Goal: Task Accomplishment & Management: Use online tool/utility

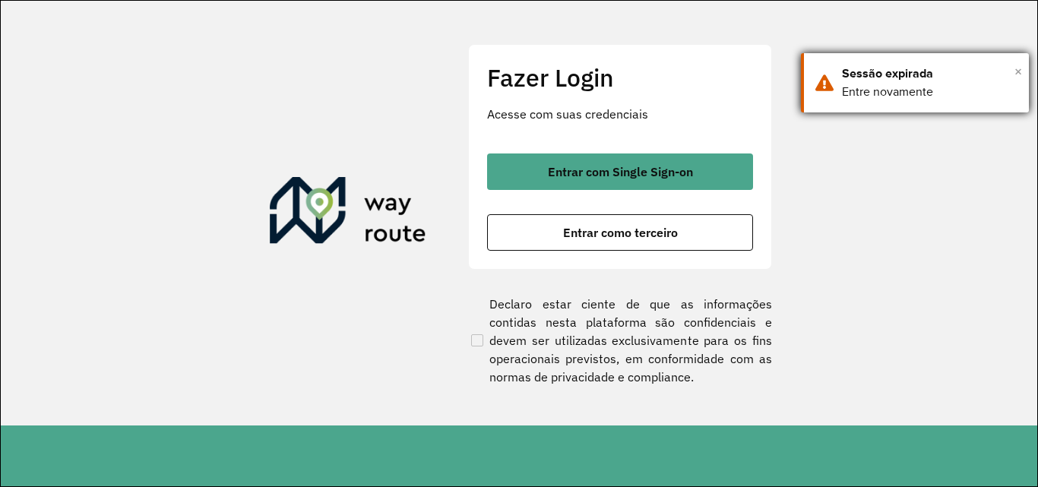
click at [1020, 69] on span "×" at bounding box center [1019, 71] width 8 height 23
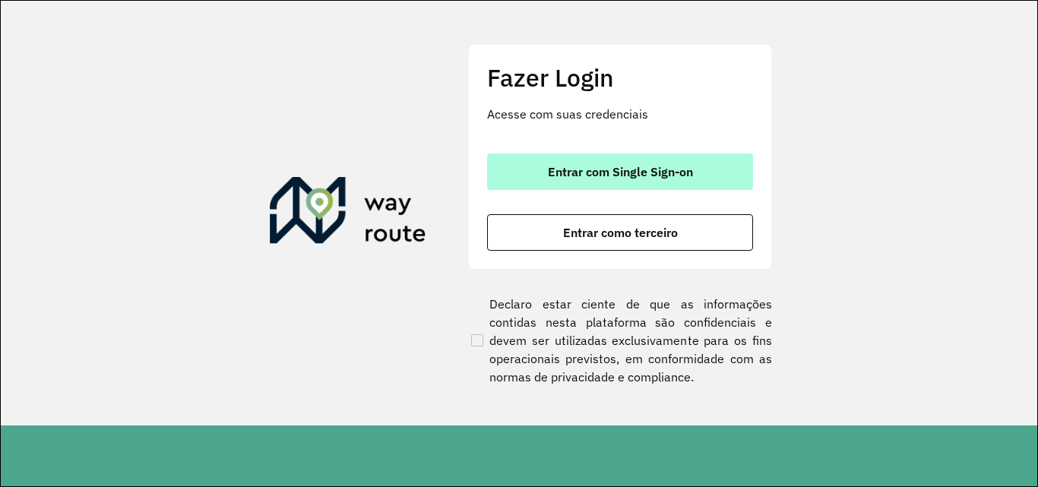
click at [660, 166] on span "Entrar com Single Sign-on" at bounding box center [620, 172] width 145 height 12
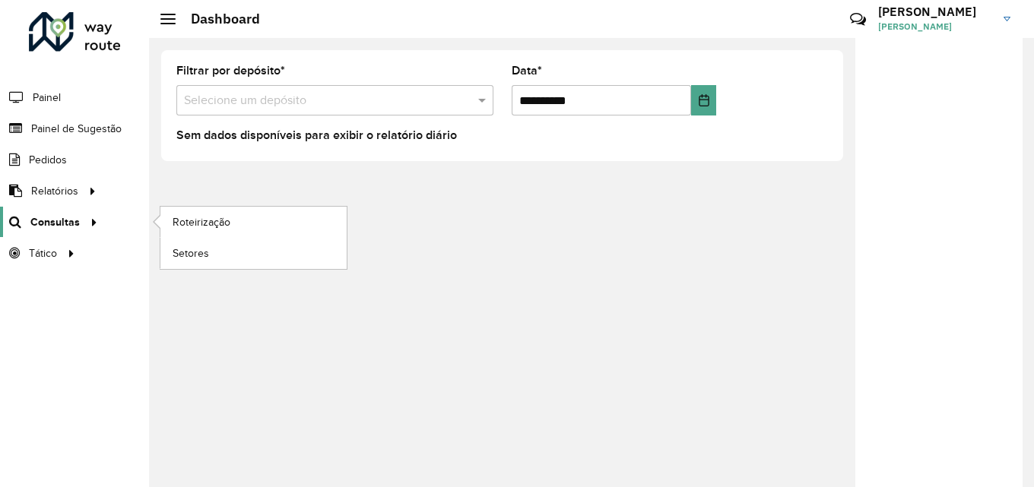
click at [35, 217] on span "Consultas" at bounding box center [54, 222] width 49 height 16
click at [206, 217] on span "Roteirização" at bounding box center [204, 222] width 62 height 16
click at [175, 219] on span "Roteirização" at bounding box center [204, 222] width 62 height 16
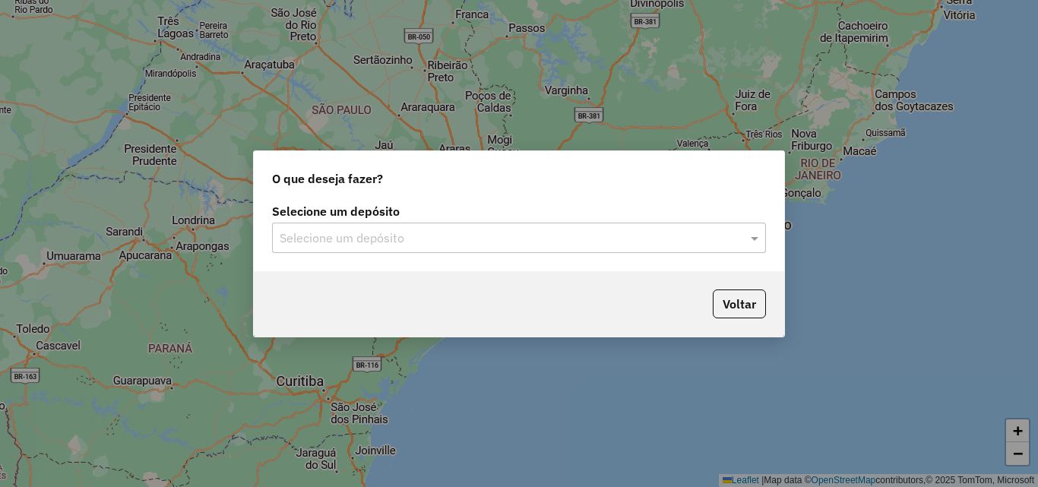
click at [377, 231] on input "text" at bounding box center [504, 239] width 449 height 18
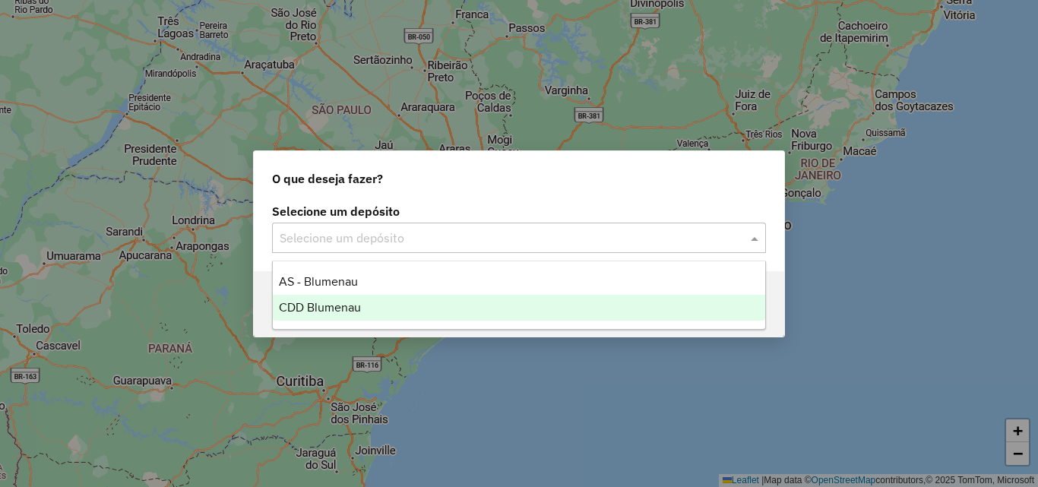
click at [313, 300] on div "CDD Blumenau" at bounding box center [519, 308] width 493 height 26
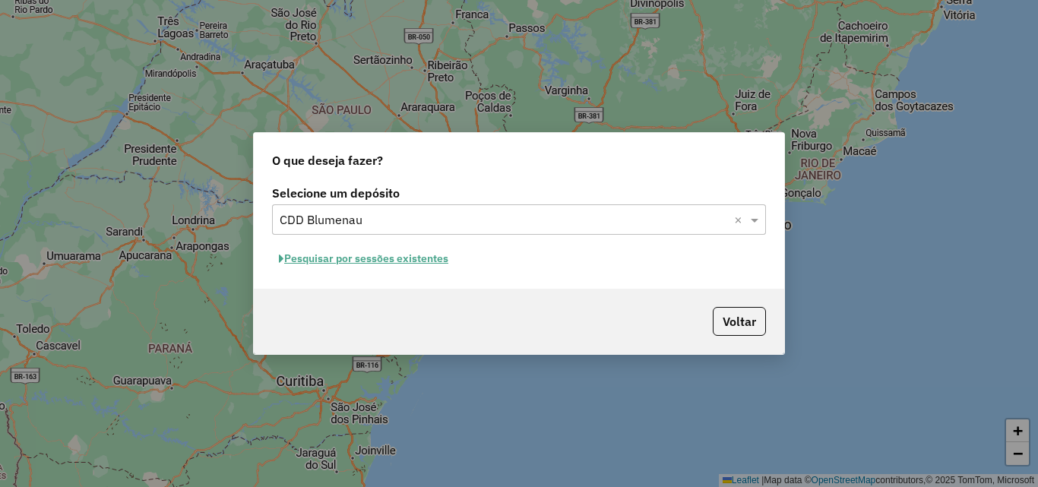
click at [415, 257] on button "Pesquisar por sessões existentes" at bounding box center [363, 259] width 183 height 24
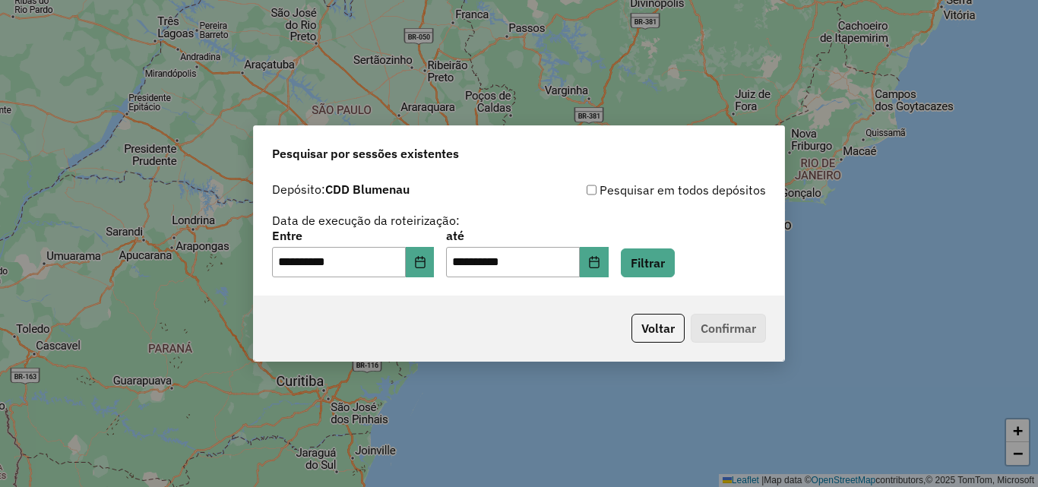
click at [734, 230] on div "**********" at bounding box center [519, 229] width 494 height 97
click at [674, 260] on button "Filtrar" at bounding box center [648, 263] width 54 height 29
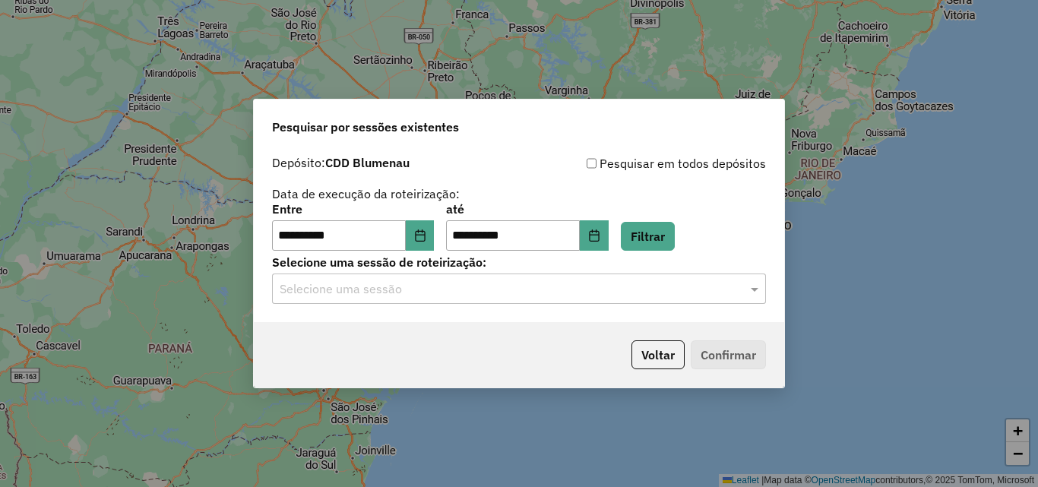
click at [447, 296] on input "text" at bounding box center [504, 290] width 449 height 18
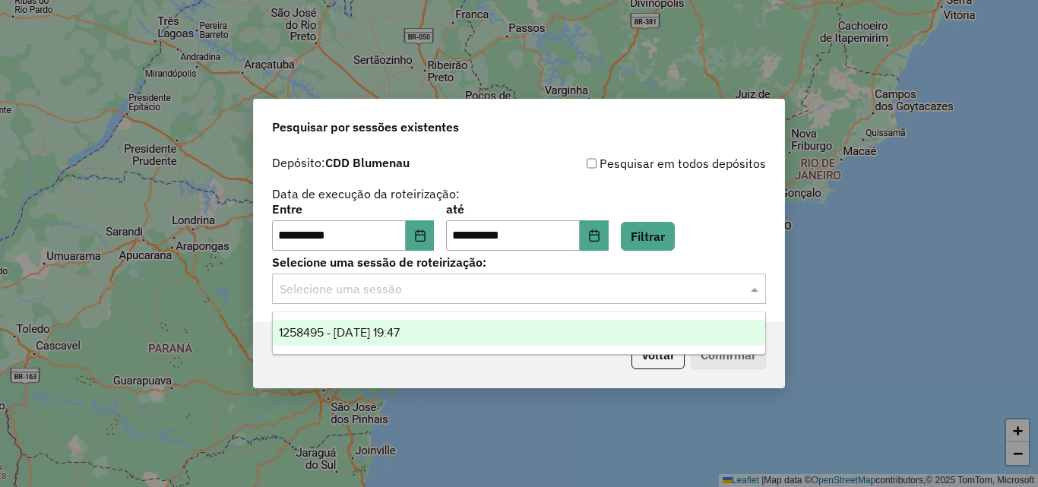
click at [391, 335] on span "1258495 - 03/09/2025 19:47" at bounding box center [339, 332] width 121 height 13
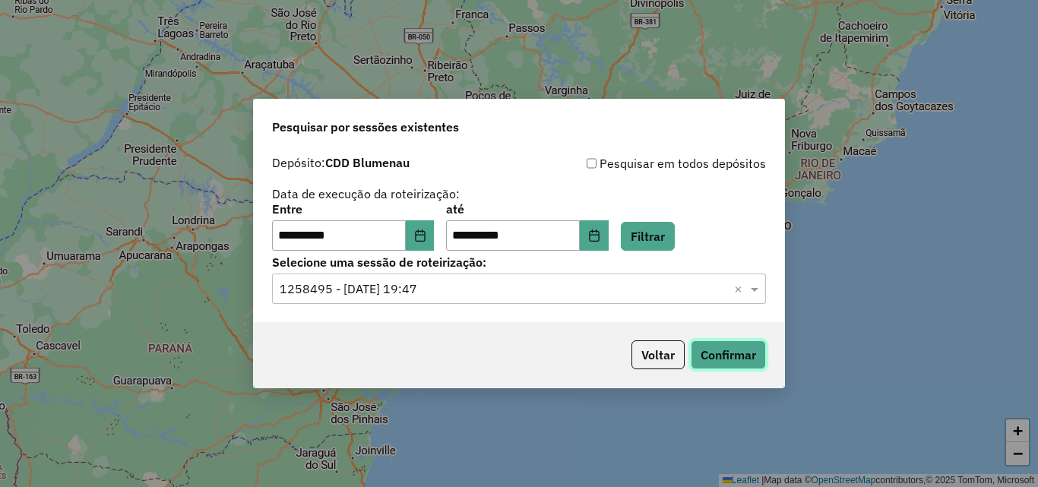
click at [727, 341] on button "Confirmar" at bounding box center [728, 355] width 75 height 29
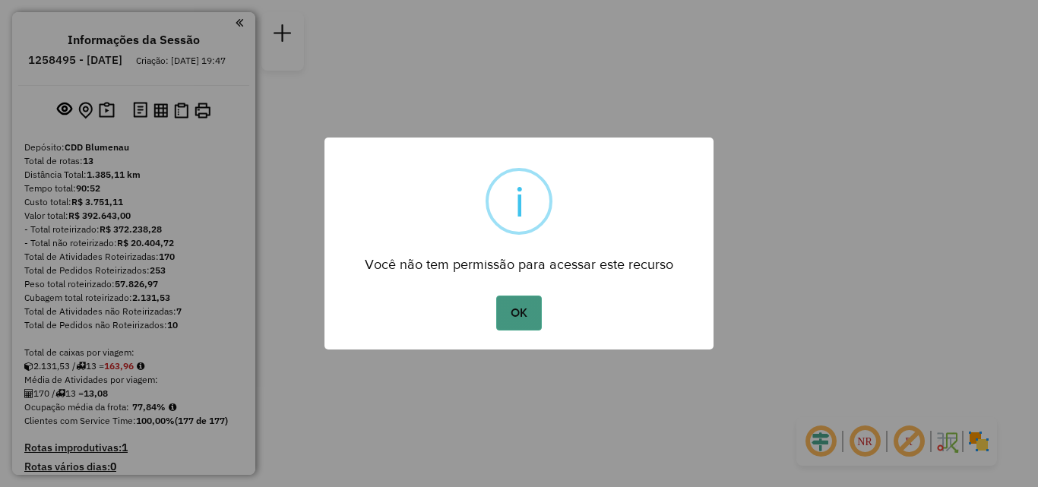
click at [519, 315] on button "OK" at bounding box center [518, 313] width 45 height 35
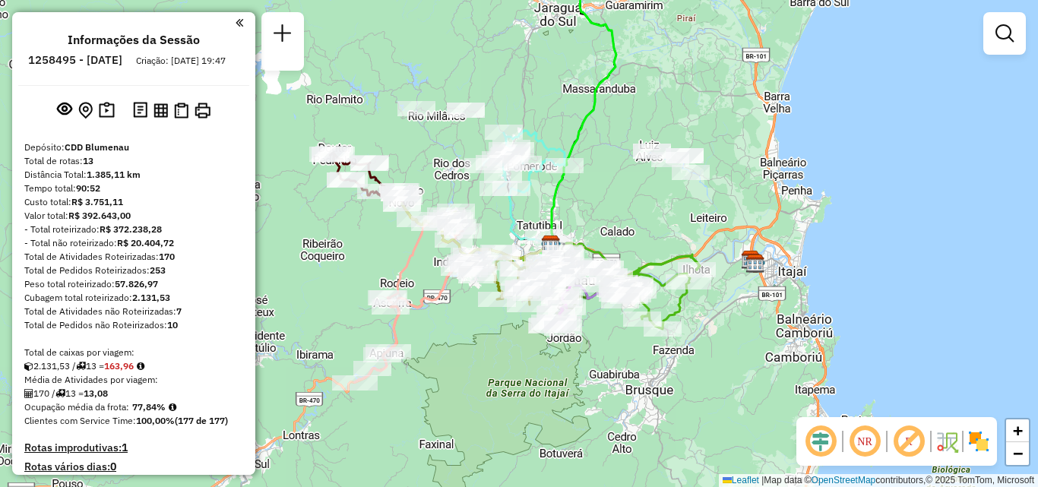
drag, startPoint x: 634, startPoint y: 232, endPoint x: 666, endPoint y: 233, distance: 32.0
click at [666, 233] on div "Janela de atendimento Grade de atendimento Capacidade Transportadoras Veículos …" at bounding box center [519, 243] width 1038 height 487
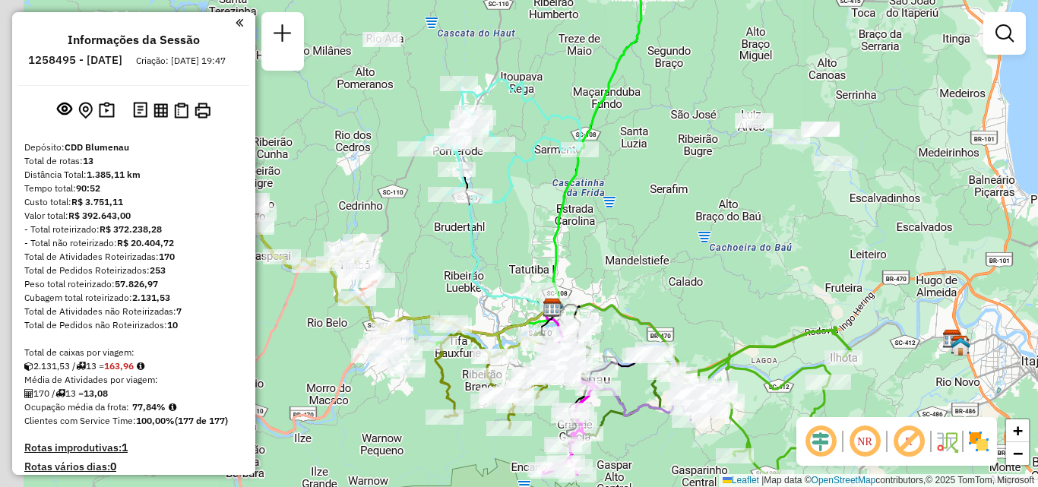
drag, startPoint x: 667, startPoint y: 184, endPoint x: 773, endPoint y: 201, distance: 107.1
click at [773, 201] on div "Janela de atendimento Grade de atendimento Capacidade Transportadoras Veículos …" at bounding box center [519, 243] width 1038 height 487
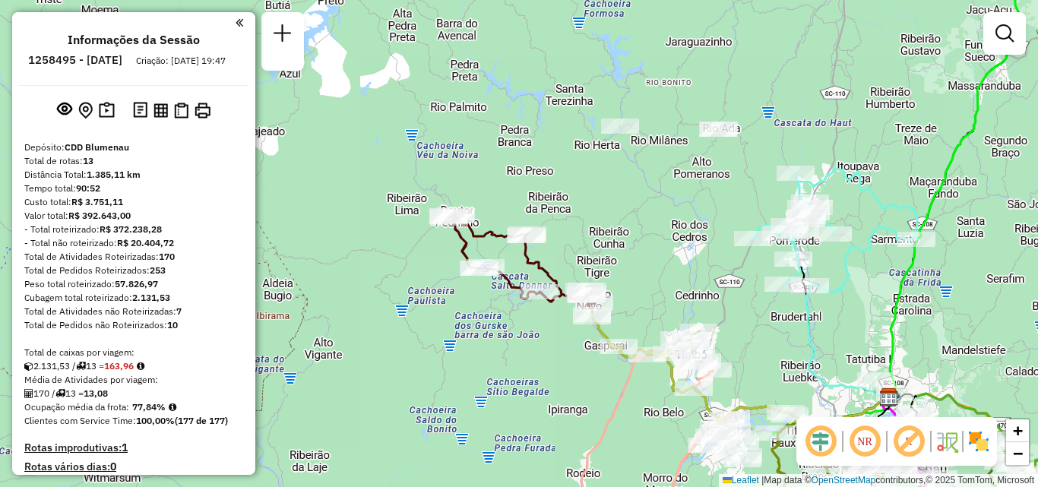
drag, startPoint x: 650, startPoint y: 219, endPoint x: 624, endPoint y: 220, distance: 25.9
click at [624, 220] on div "Janela de atendimento Grade de atendimento Capacidade Transportadoras Veículos …" at bounding box center [519, 243] width 1038 height 487
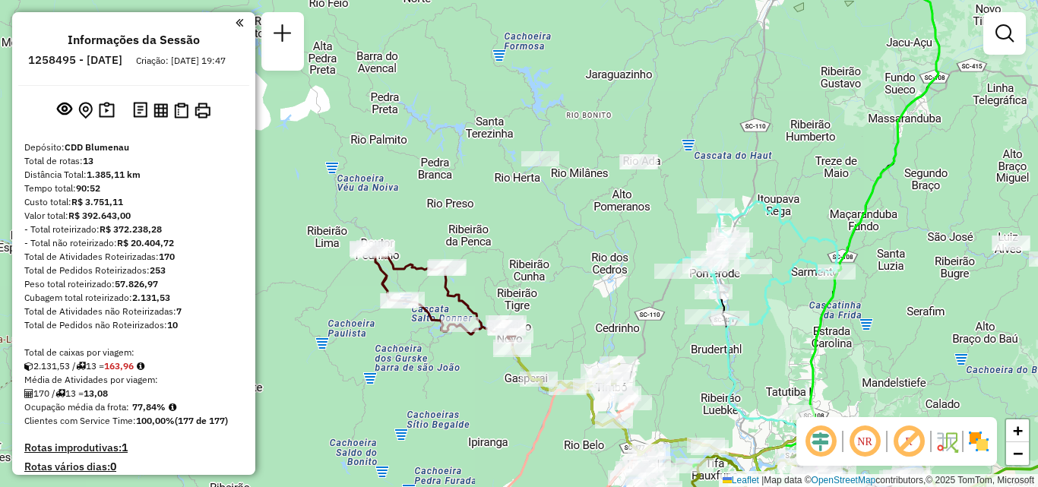
drag, startPoint x: 635, startPoint y: 218, endPoint x: 603, endPoint y: 263, distance: 55.1
click at [606, 260] on div "Janela de atendimento Grade de atendimento Capacidade Transportadoras Veículos …" at bounding box center [519, 243] width 1038 height 487
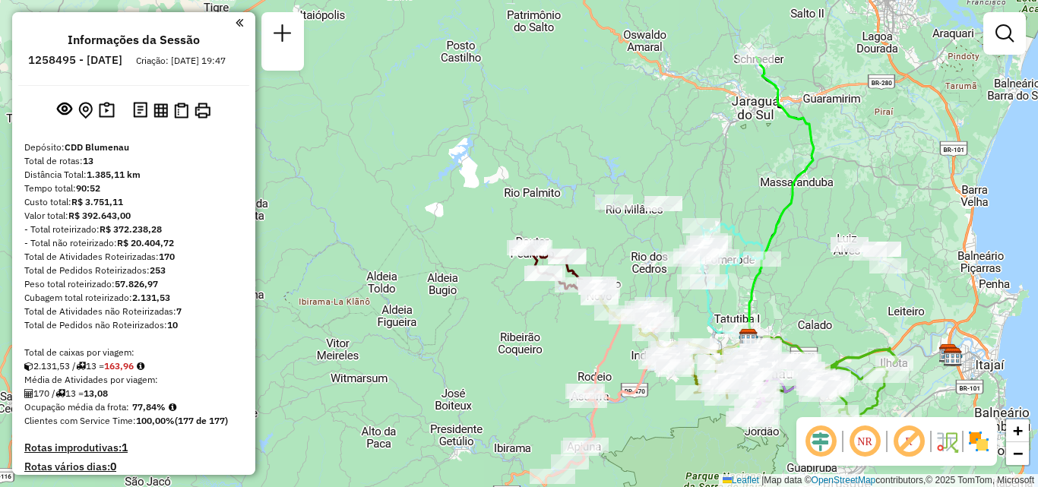
drag, startPoint x: 737, startPoint y: 128, endPoint x: 747, endPoint y: 147, distance: 21.1
click at [747, 149] on div "Janela de atendimento Grade de atendimento Capacidade Transportadoras Veículos …" at bounding box center [519, 243] width 1038 height 487
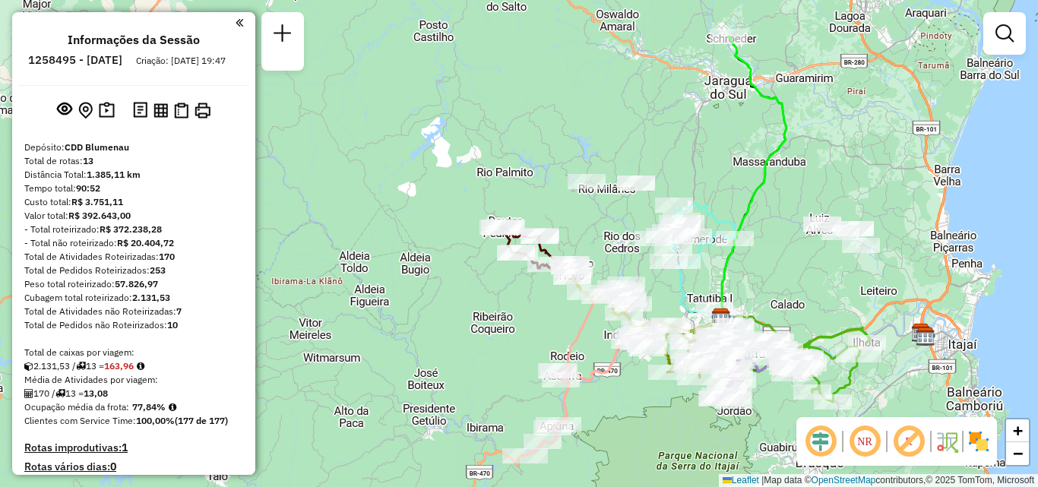
drag, startPoint x: 778, startPoint y: 247, endPoint x: 705, endPoint y: 224, distance: 76.5
click at [725, 222] on div "Janela de atendimento Grade de atendimento Capacidade Transportadoras Veículos …" at bounding box center [519, 243] width 1038 height 487
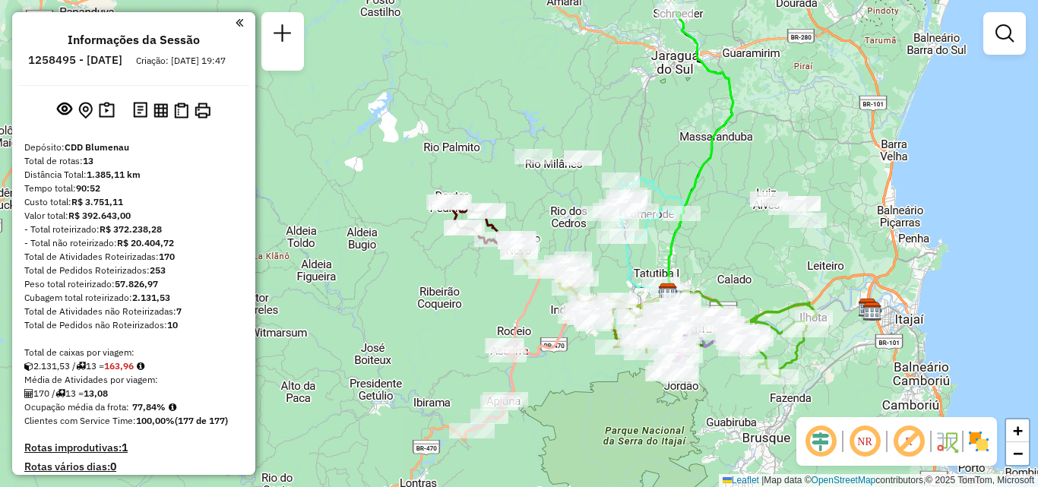
click at [752, 205] on div "Janela de atendimento Grade de atendimento Capacidade Transportadoras Veículos …" at bounding box center [519, 243] width 1038 height 487
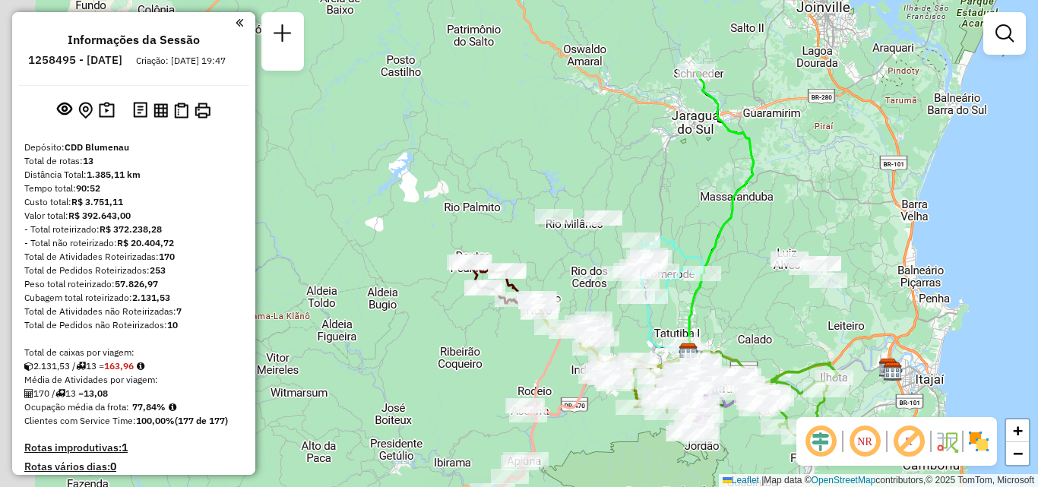
drag, startPoint x: 759, startPoint y: 281, endPoint x: 748, endPoint y: 278, distance: 11.6
click at [778, 284] on div "Janela de atendimento Grade de atendimento Capacidade Transportadoras Veículos …" at bounding box center [519, 243] width 1038 height 487
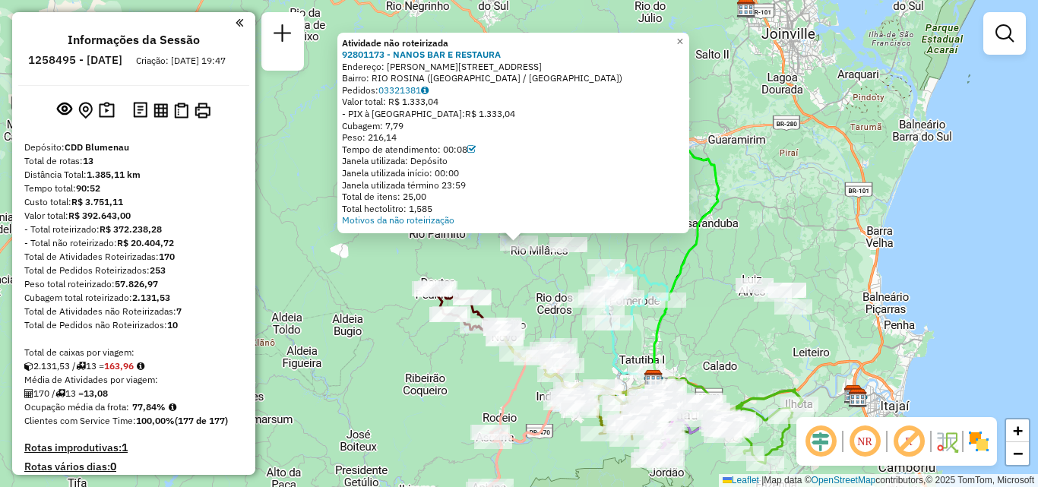
click at [820, 197] on div "Atividade não roteirizada 92801173 - NANOS BAR E RESTAURA Endereço: R RIO ROSIN…" at bounding box center [519, 243] width 1038 height 487
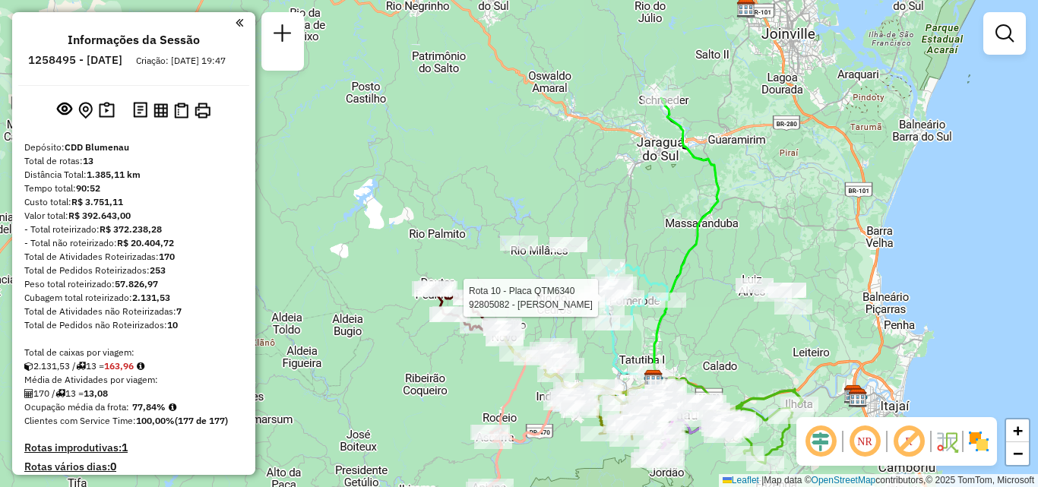
drag, startPoint x: 686, startPoint y: 231, endPoint x: 688, endPoint y: 213, distance: 18.4
click at [688, 213] on icon at bounding box center [657, 251] width 123 height 306
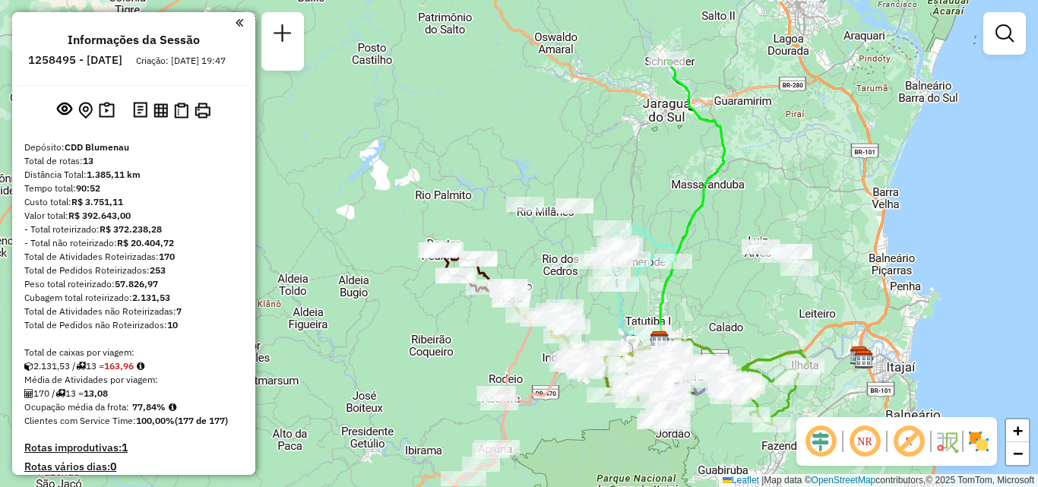
drag, startPoint x: 728, startPoint y: 271, endPoint x: 722, endPoint y: 258, distance: 14.0
click at [722, 258] on div "Janela de atendimento Grade de atendimento Capacidade Transportadoras Veículos …" at bounding box center [519, 243] width 1038 height 487
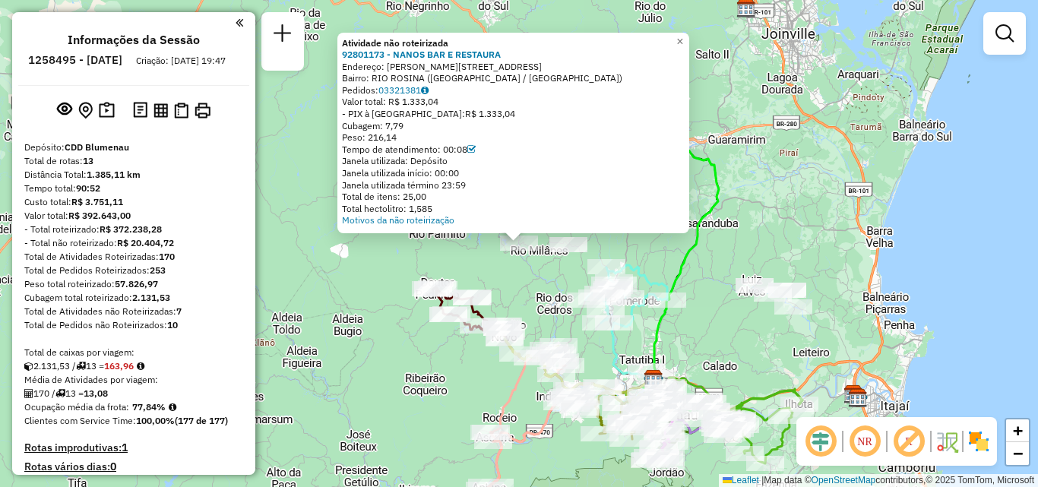
click at [503, 269] on div "Atividade não roteirizada 92801173 - NANOS BAR E RESTAURA Endereço: R RIO ROSIN…" at bounding box center [519, 243] width 1038 height 487
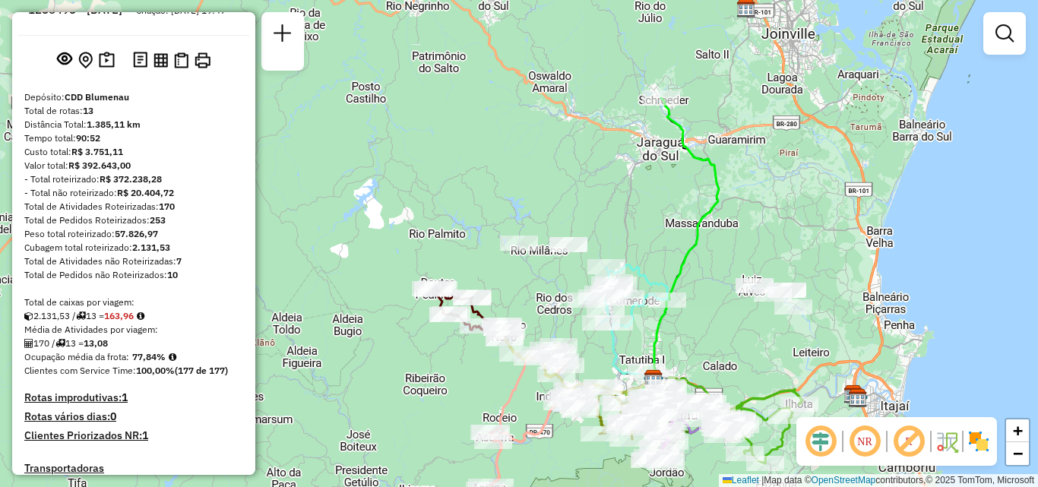
scroll to position [76, 0]
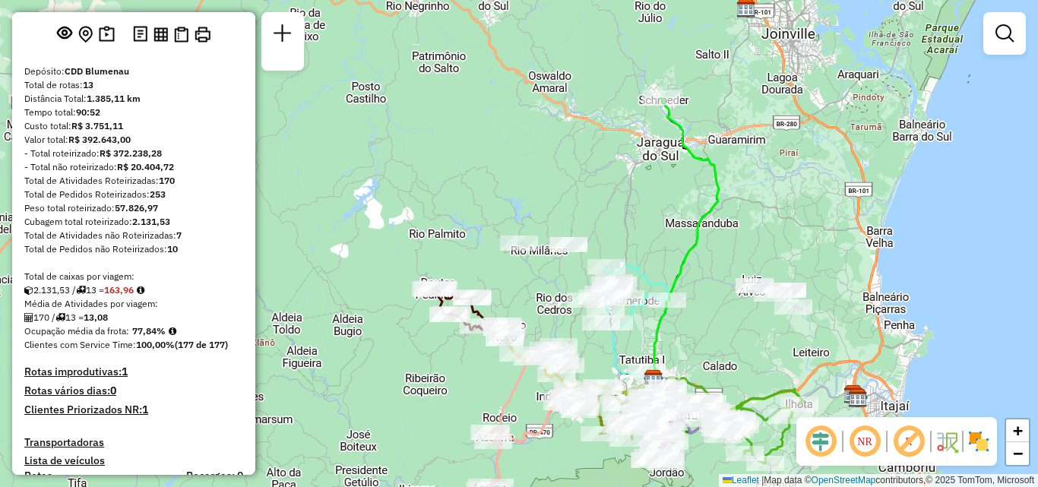
click at [842, 103] on div "Janela de atendimento Grade de atendimento Capacidade Transportadoras Veículos …" at bounding box center [519, 243] width 1038 height 487
click at [517, 251] on div at bounding box center [519, 243] width 38 height 15
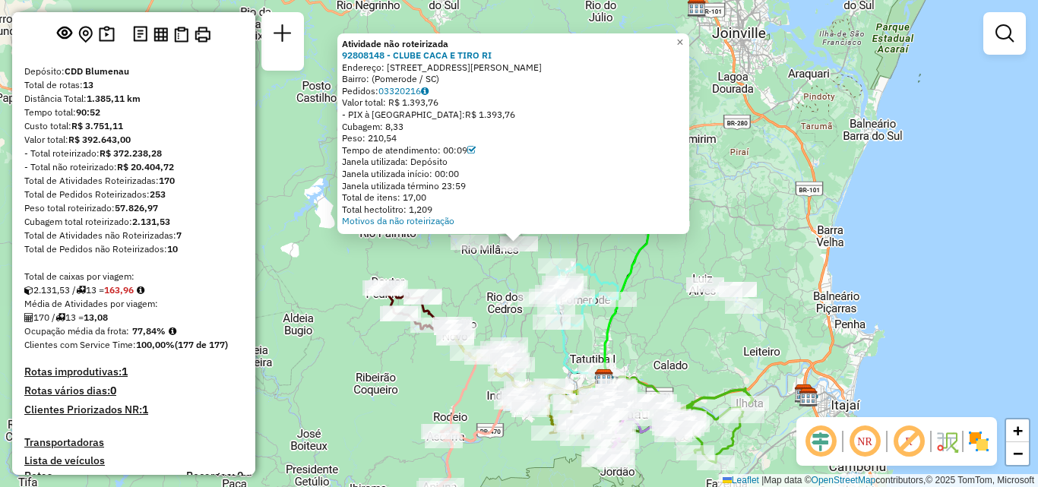
click at [646, 260] on div "Rota 10 - Placa QTM6340 92801773 - BAR E LANCHONETE CON Atividade não roteiriza…" at bounding box center [519, 243] width 1038 height 487
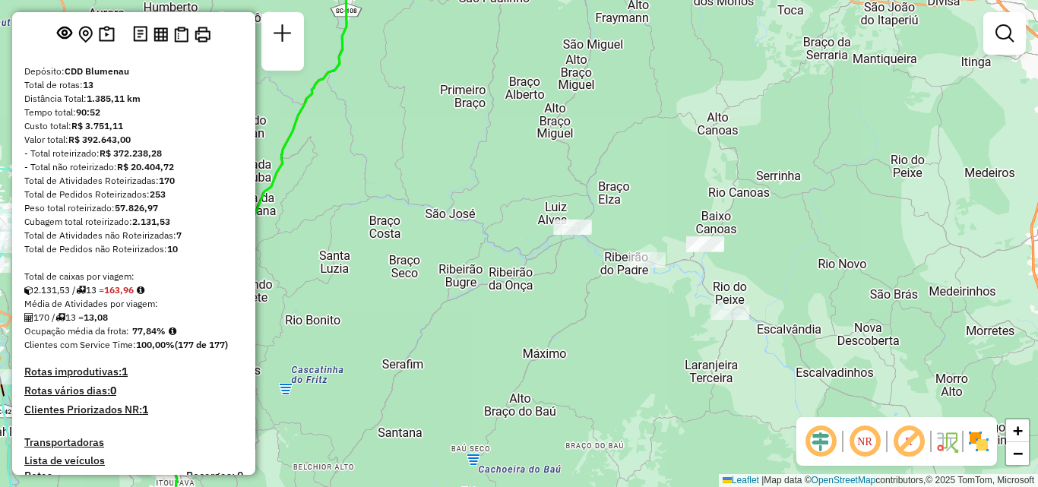
drag, startPoint x: 775, startPoint y: 284, endPoint x: 767, endPoint y: 271, distance: 15.4
click at [778, 270] on div "Janela de atendimento Grade de atendimento Capacidade Transportadoras Veículos …" at bounding box center [519, 243] width 1038 height 487
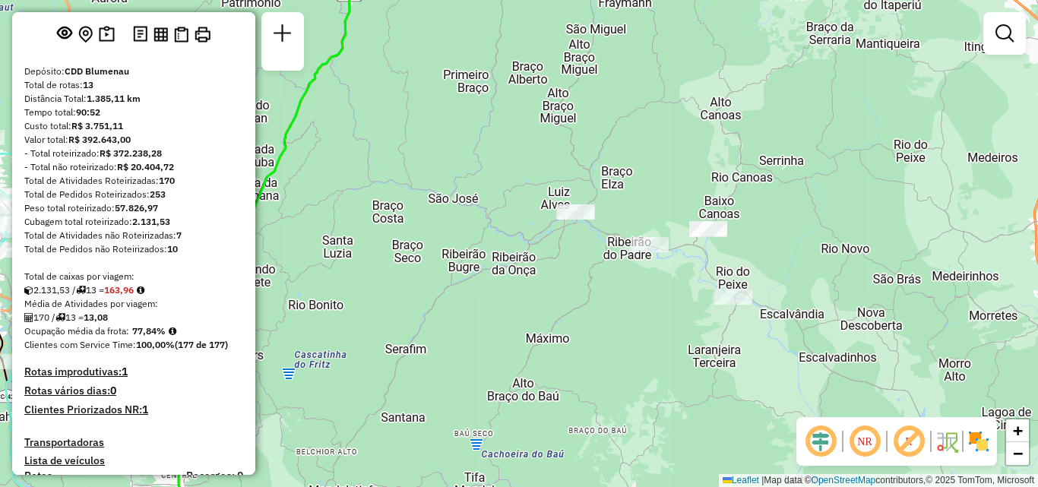
click at [578, 220] on div at bounding box center [575, 211] width 38 height 15
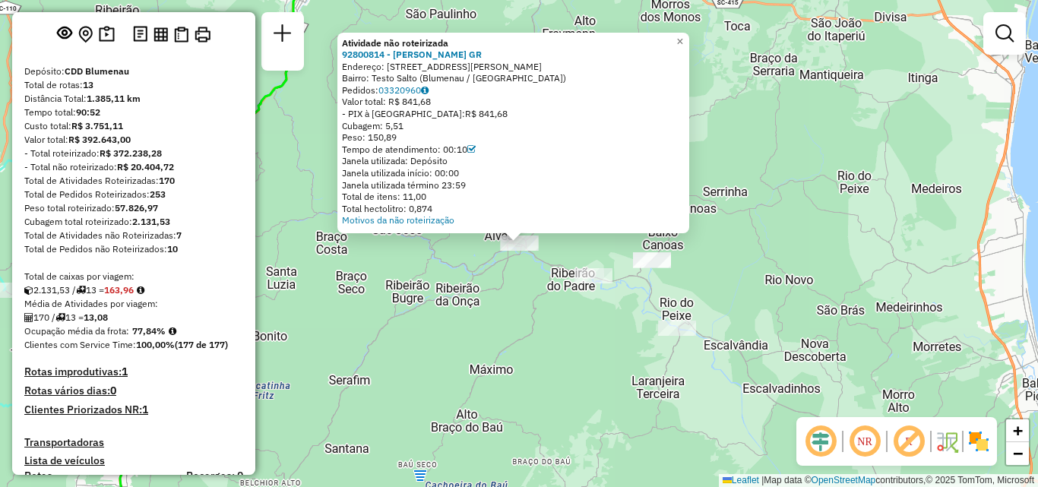
click at [551, 284] on div "Atividade não roteirizada 92800814 - [PERSON_NAME] GR Endereço: [STREET_ADDRESS…" at bounding box center [519, 243] width 1038 height 487
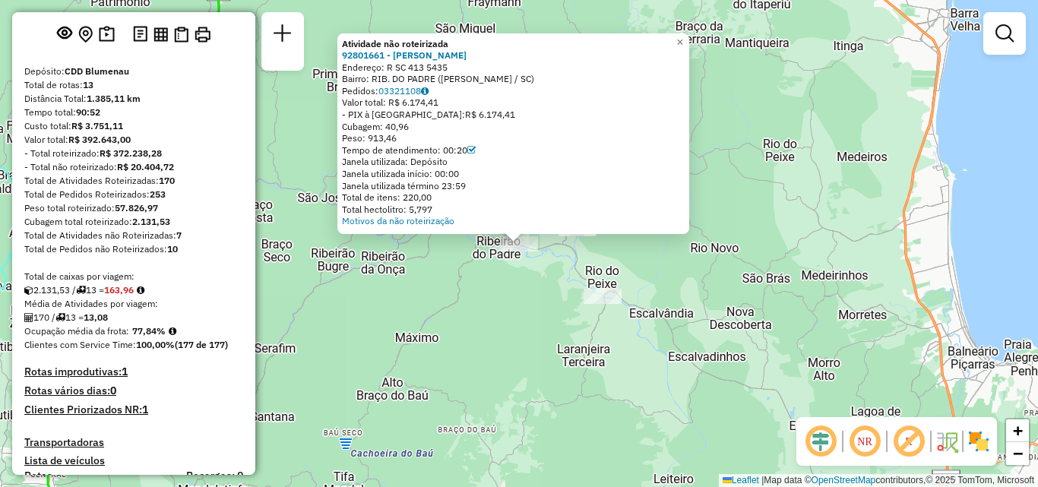
drag, startPoint x: 583, startPoint y: 275, endPoint x: 588, endPoint y: 263, distance: 13.3
click at [587, 268] on div "Atividade não roteirizada 92801661 - [PERSON_NAME]: R SC 413 5435 Bairro: RIB. …" at bounding box center [519, 243] width 1038 height 487
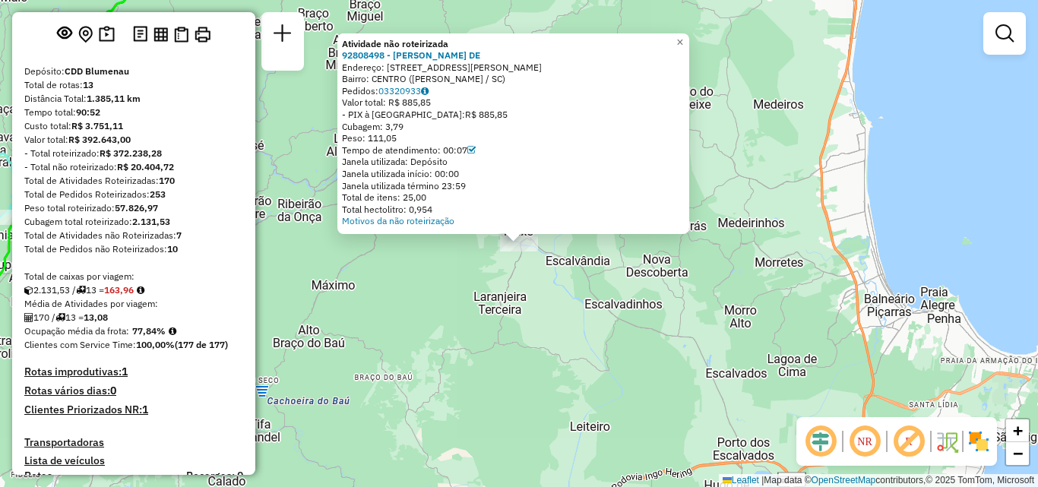
drag, startPoint x: 638, startPoint y: 304, endPoint x: 626, endPoint y: 304, distance: 11.4
click at [638, 303] on div "Atividade não roteirizada 92808498 - [PERSON_NAME]: [STREET_ADDRESS][PERSON_NAM…" at bounding box center [519, 243] width 1038 height 487
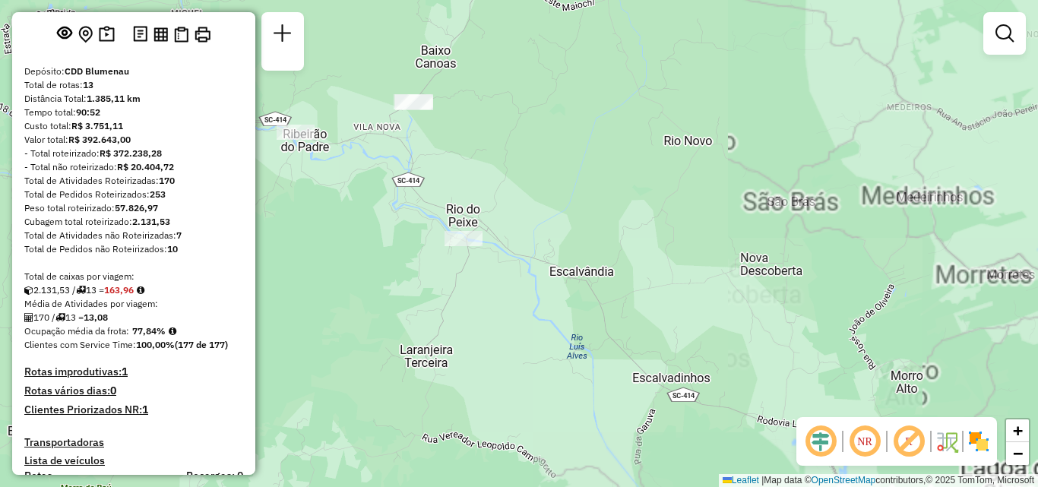
drag, startPoint x: 566, startPoint y: 211, endPoint x: 619, endPoint y: 233, distance: 56.9
click at [619, 233] on div "Janela de atendimento Grade de atendimento Capacidade Transportadoras Veículos …" at bounding box center [519, 243] width 1038 height 487
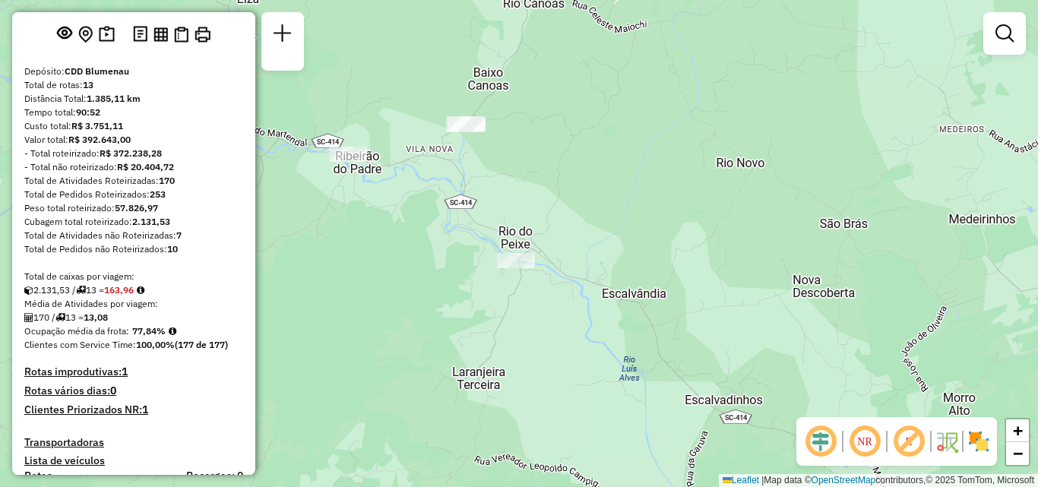
drag, startPoint x: 472, startPoint y: 181, endPoint x: 506, endPoint y: 206, distance: 41.8
click at [503, 204] on div "Janela de atendimento Grade de atendimento Capacidade Transportadoras Veículos …" at bounding box center [519, 243] width 1038 height 487
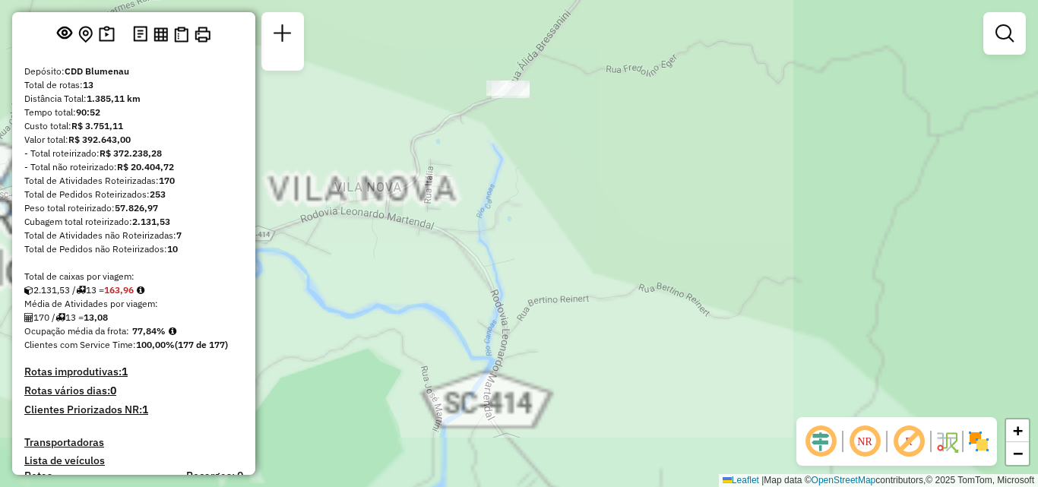
drag, startPoint x: 512, startPoint y: 182, endPoint x: 554, endPoint y: 241, distance: 72.4
click at [555, 258] on div "Janela de atendimento Grade de atendimento Capacidade Transportadoras Veículos …" at bounding box center [519, 243] width 1038 height 487
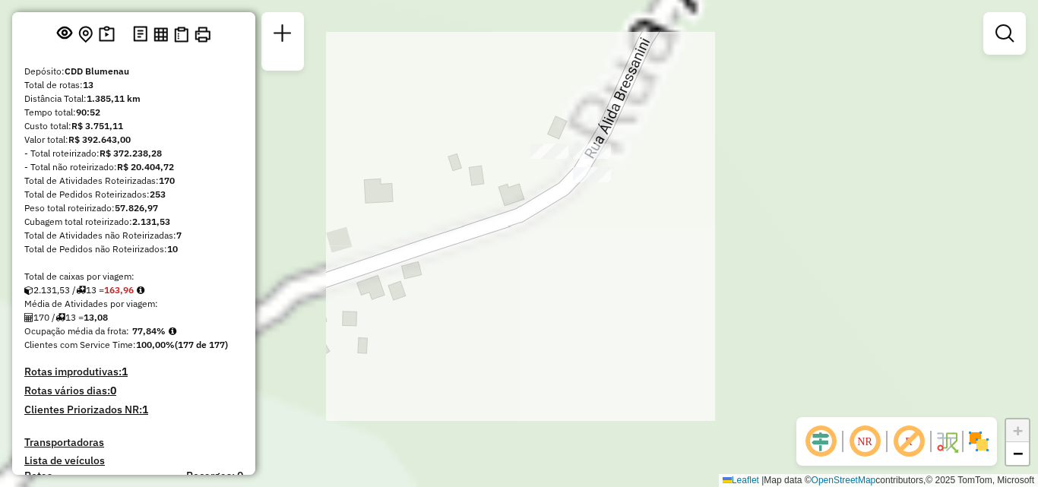
drag, startPoint x: 545, startPoint y: 172, endPoint x: 503, endPoint y: 213, distance: 58.6
click at [503, 213] on div "Janela de atendimento Grade de atendimento Capacidade Transportadoras Veículos …" at bounding box center [519, 243] width 1038 height 487
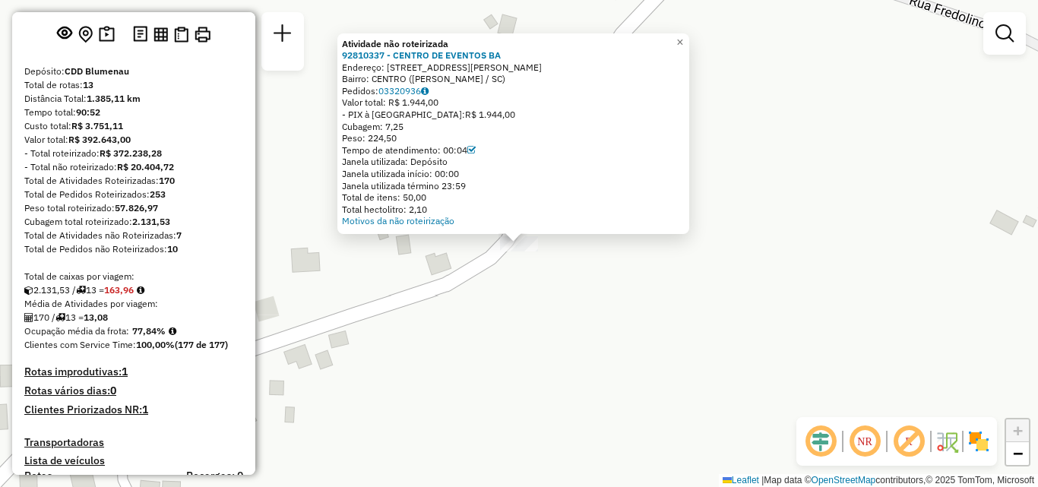
click at [602, 271] on div "Atividade não roteirizada 92810337 - CENTRO DE EVENTOS BA Endereço: [STREET_ADD…" at bounding box center [519, 243] width 1038 height 487
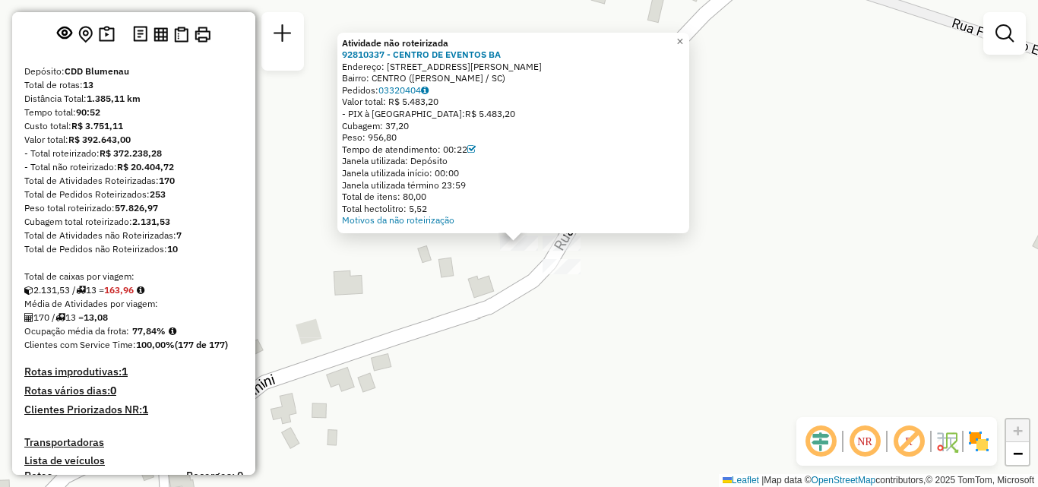
click at [455, 261] on div "Atividade não roteirizada 92810337 - CENTRO DE EVENTOS BA Endereço: [STREET_ADD…" at bounding box center [519, 243] width 1038 height 487
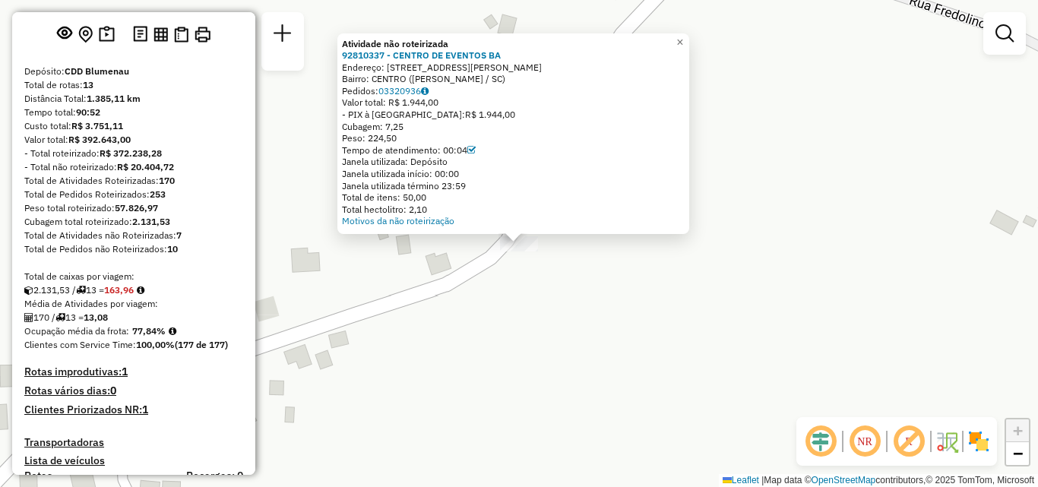
click at [877, 192] on div "Atividade não roteirizada 92810337 - CENTRO DE EVENTOS BA Endereço: [STREET_ADD…" at bounding box center [519, 243] width 1038 height 487
